Goal: Information Seeking & Learning: Check status

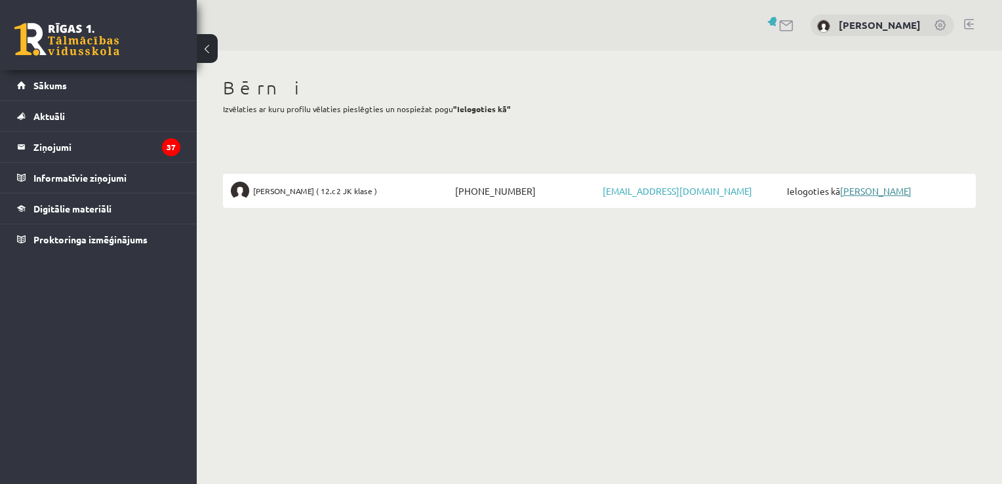
click at [859, 191] on link "[PERSON_NAME]" at bounding box center [875, 191] width 71 height 12
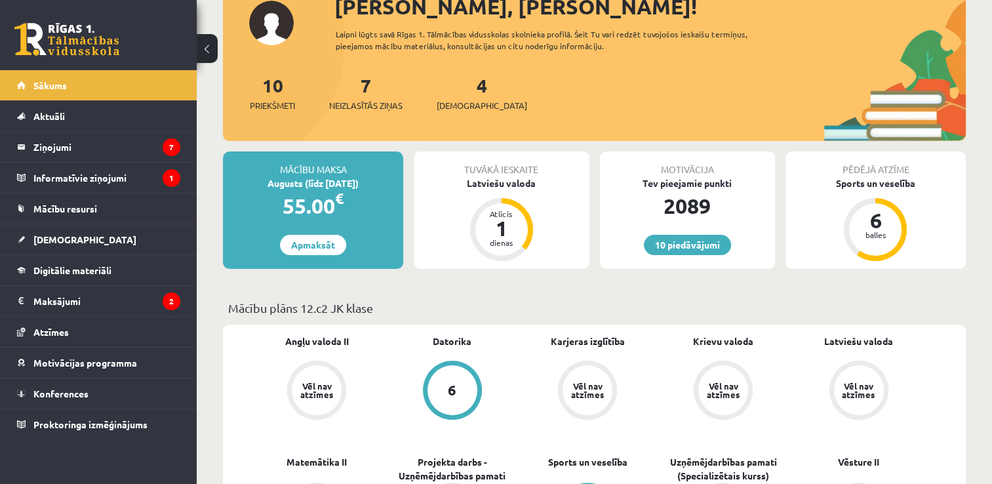
scroll to position [66, 0]
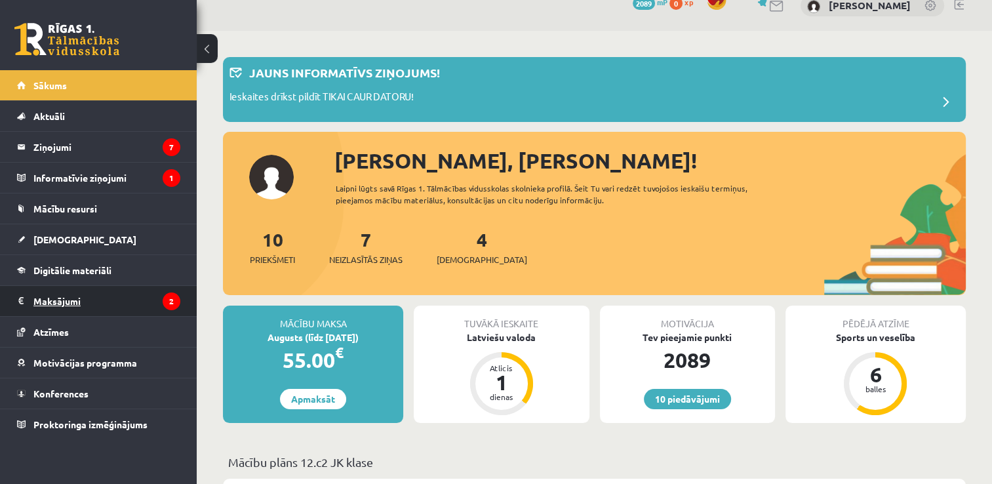
click at [62, 306] on legend "Maksājumi 2" at bounding box center [106, 301] width 147 height 30
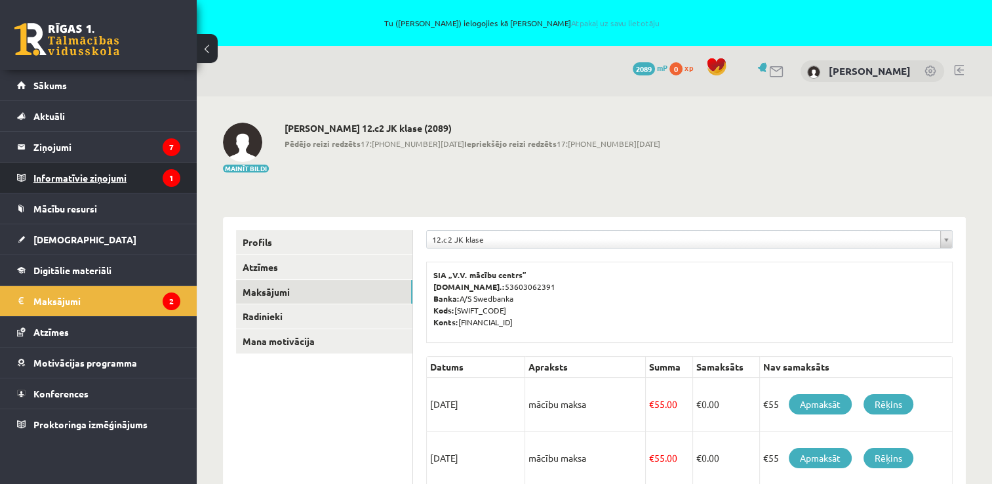
click at [96, 179] on legend "Informatīvie ziņojumi 1" at bounding box center [106, 178] width 147 height 30
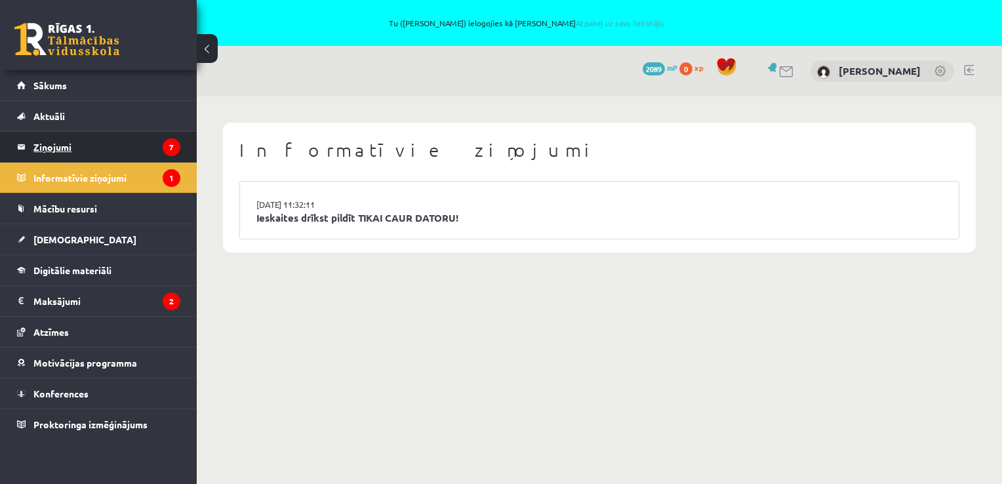
click at [51, 147] on legend "Ziņojumi 7" at bounding box center [106, 147] width 147 height 30
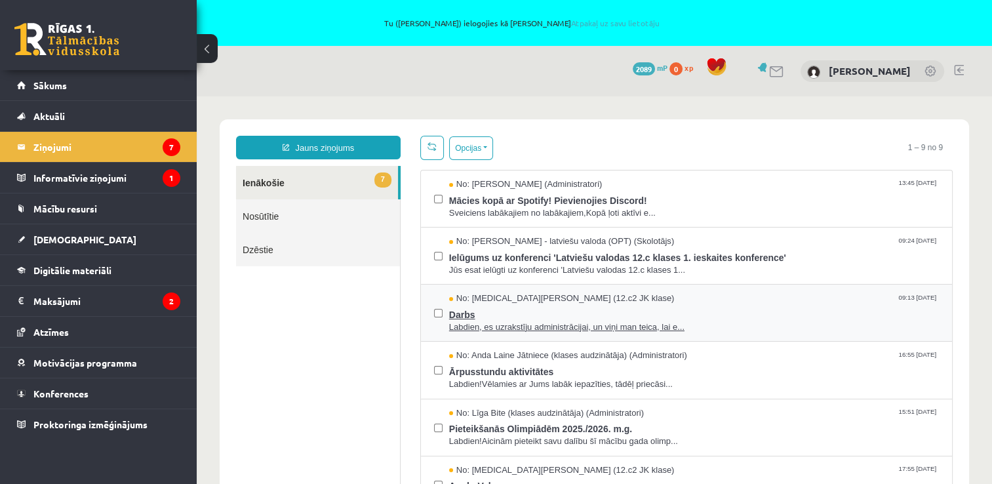
click at [522, 321] on span "Labdien, es uzrakstīju administrācijai, un viņi man teica, lai e..." at bounding box center [694, 327] width 490 height 12
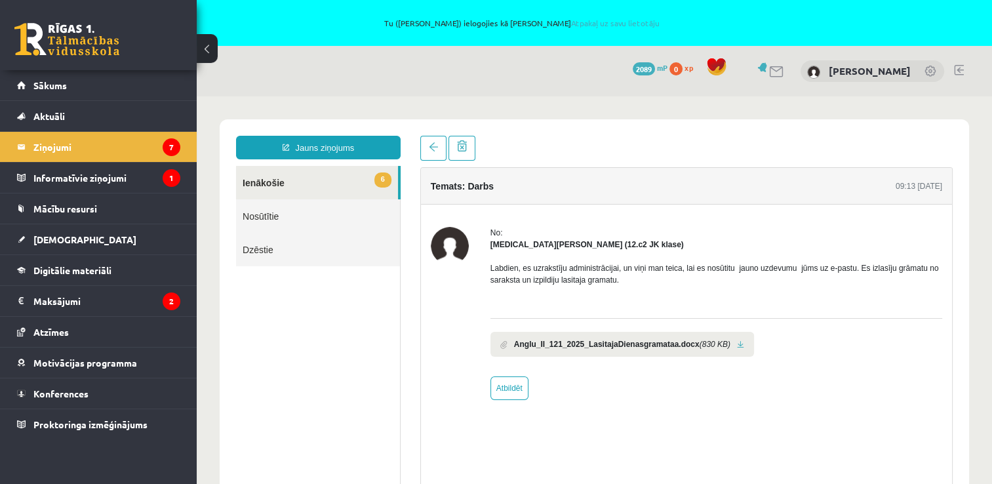
click at [737, 344] on link at bounding box center [740, 344] width 7 height 9
click at [55, 142] on legend "Ziņojumi 7" at bounding box center [106, 147] width 147 height 30
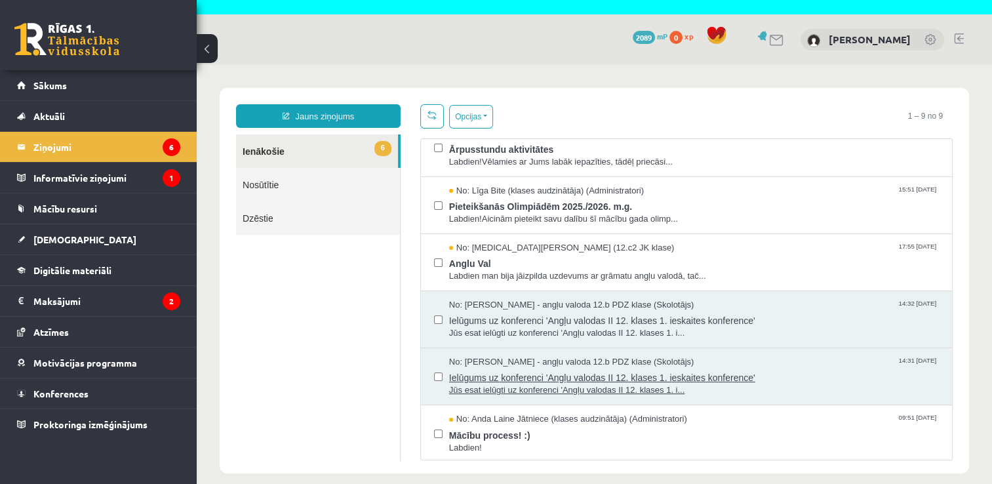
scroll to position [46, 0]
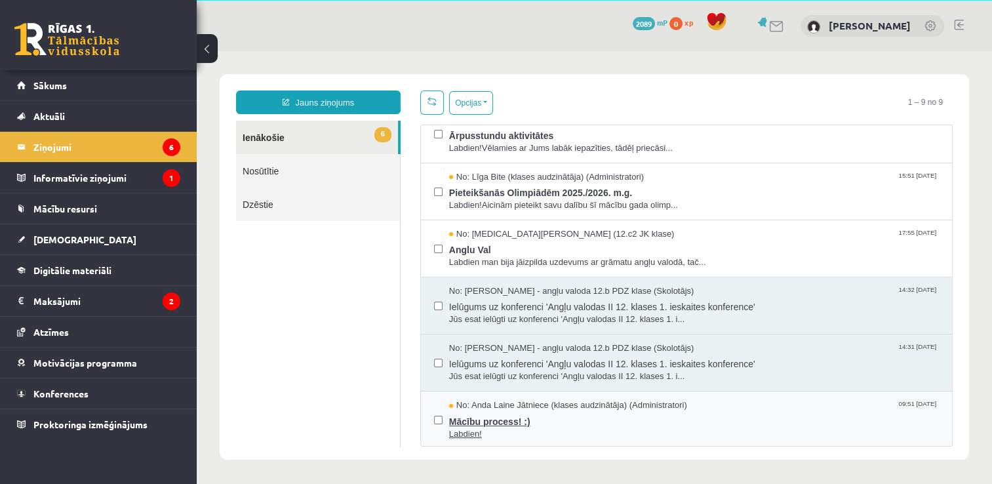
click at [491, 422] on span "Mācību process! :)" at bounding box center [694, 420] width 490 height 16
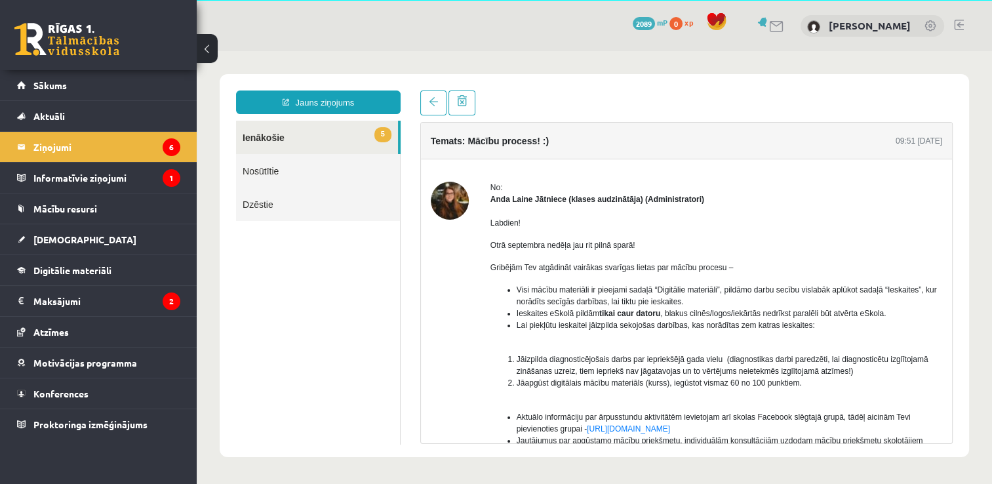
scroll to position [0, 0]
click at [49, 233] on span "Ieskaites" at bounding box center [84, 239] width 103 height 12
